Goal: Find specific page/section: Find specific page/section

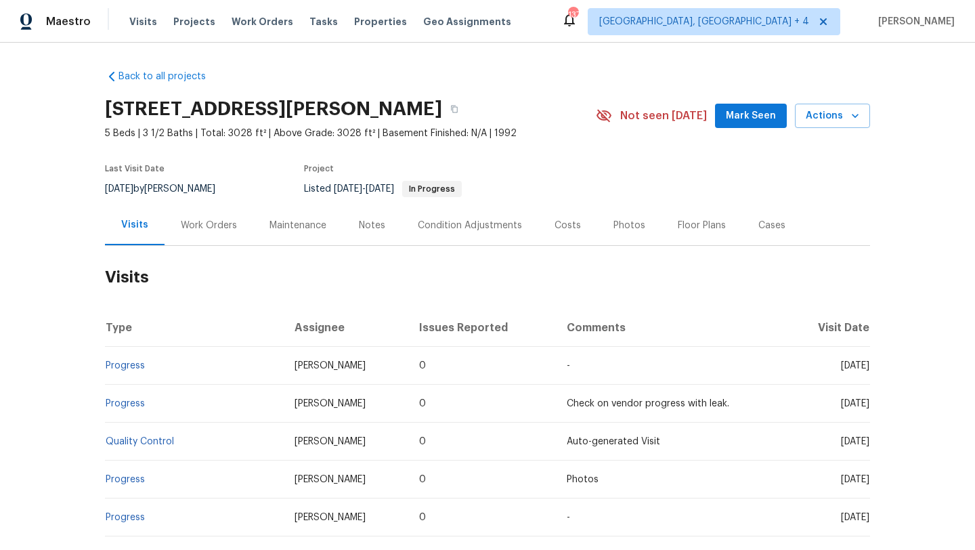
click at [221, 228] on div "Work Orders" at bounding box center [209, 226] width 56 height 14
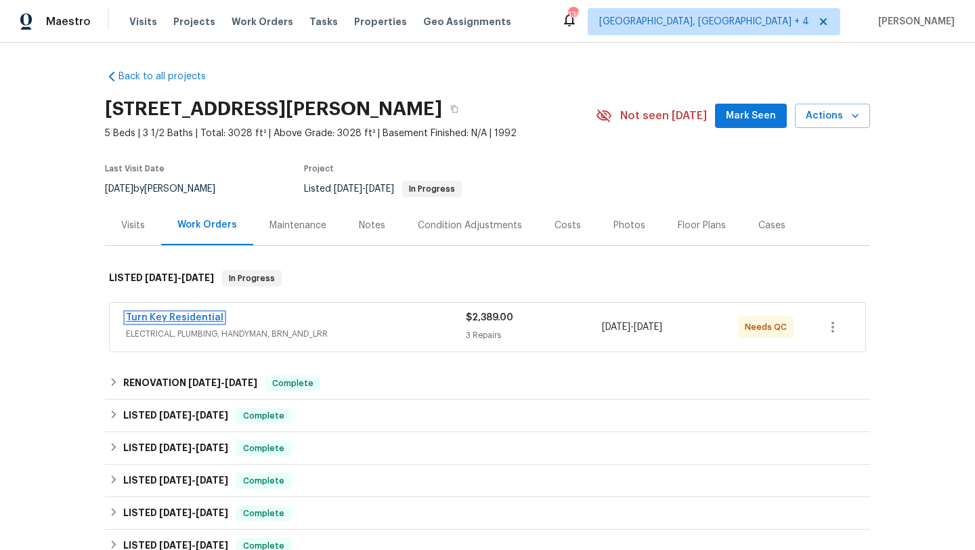
click at [204, 317] on link "Turn Key Residential" at bounding box center [174, 317] width 97 height 9
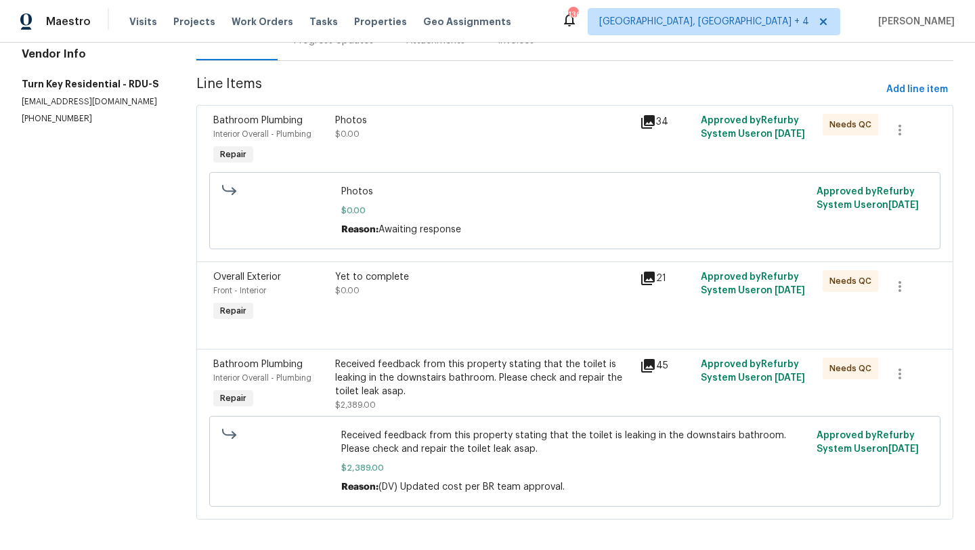
scroll to position [148, 0]
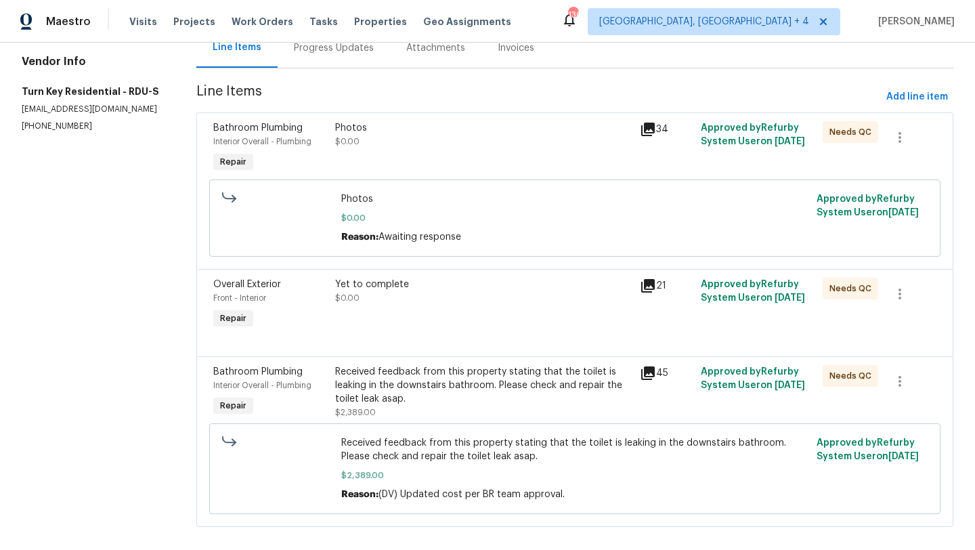
click at [645, 370] on icon at bounding box center [648, 373] width 14 height 14
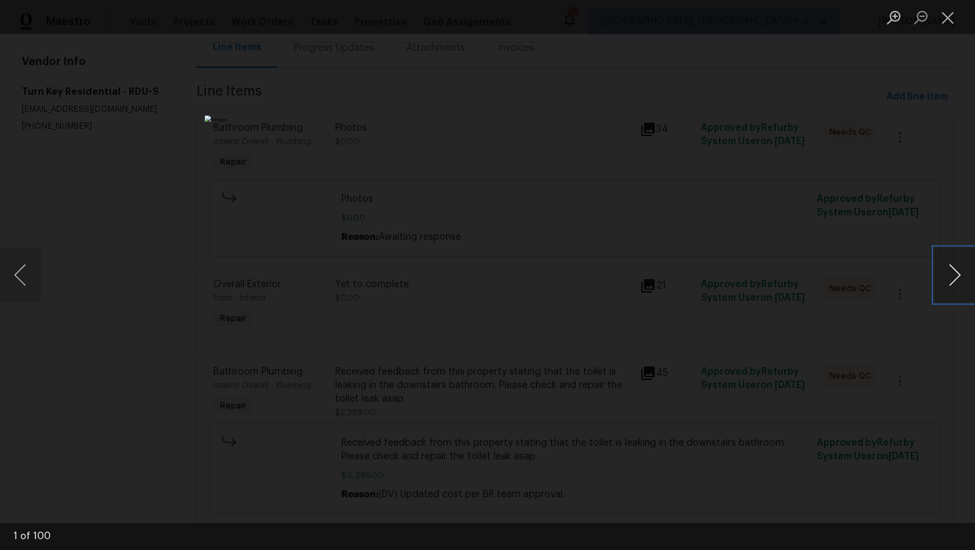
click at [946, 279] on button "Next image" at bounding box center [954, 275] width 41 height 54
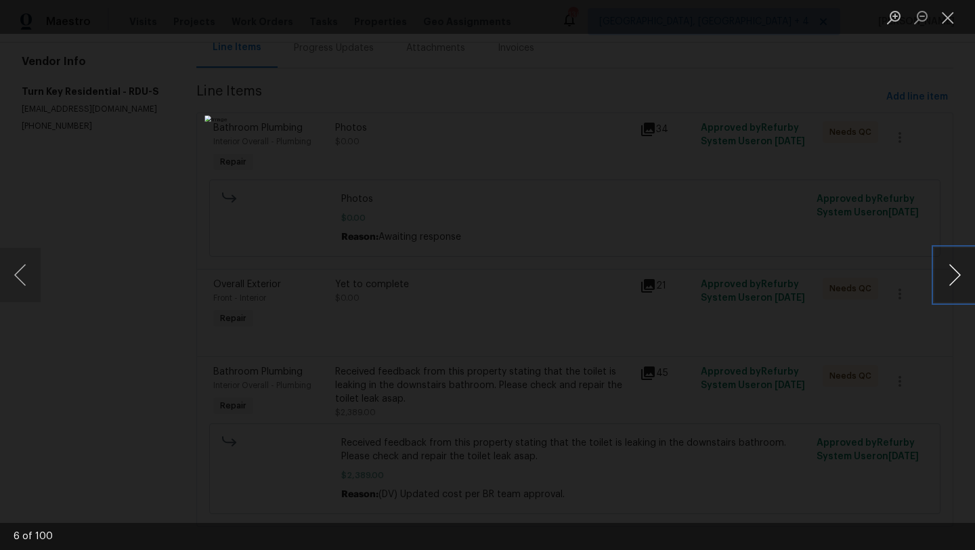
click at [946, 279] on button "Next image" at bounding box center [954, 275] width 41 height 54
click at [950, 29] on li "Lightbox" at bounding box center [947, 17] width 27 height 34
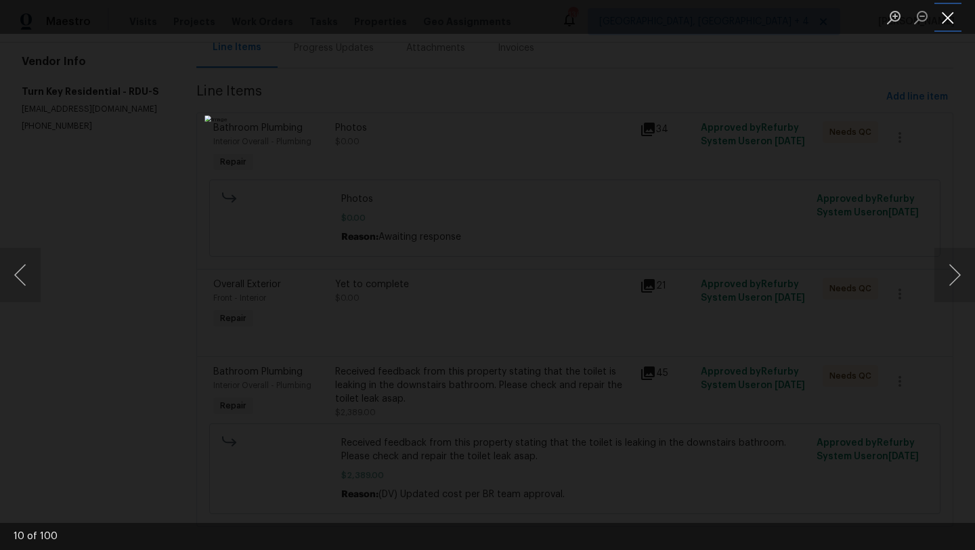
click at [949, 25] on button "Close lightbox" at bounding box center [947, 17] width 27 height 24
